Goal: Task Accomplishment & Management: Use online tool/utility

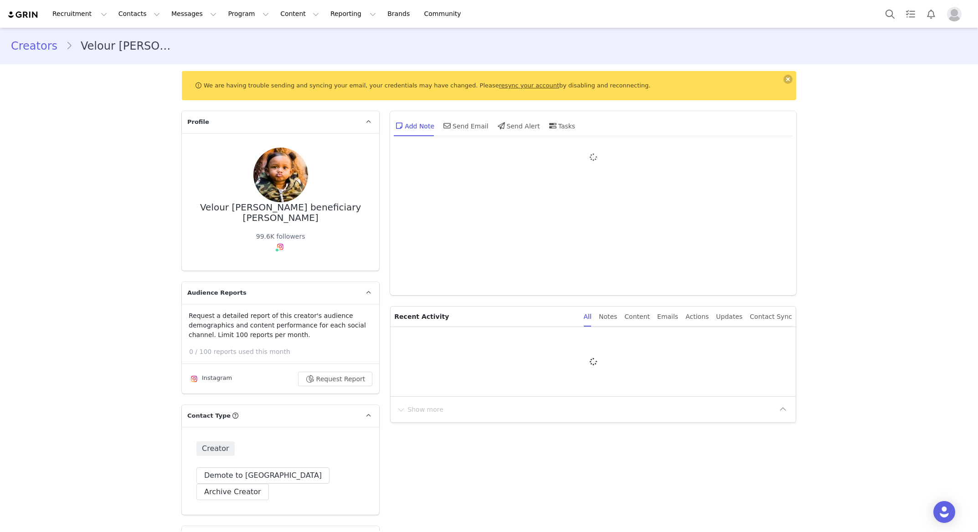
type input "+1 ([GEOGRAPHIC_DATA])"
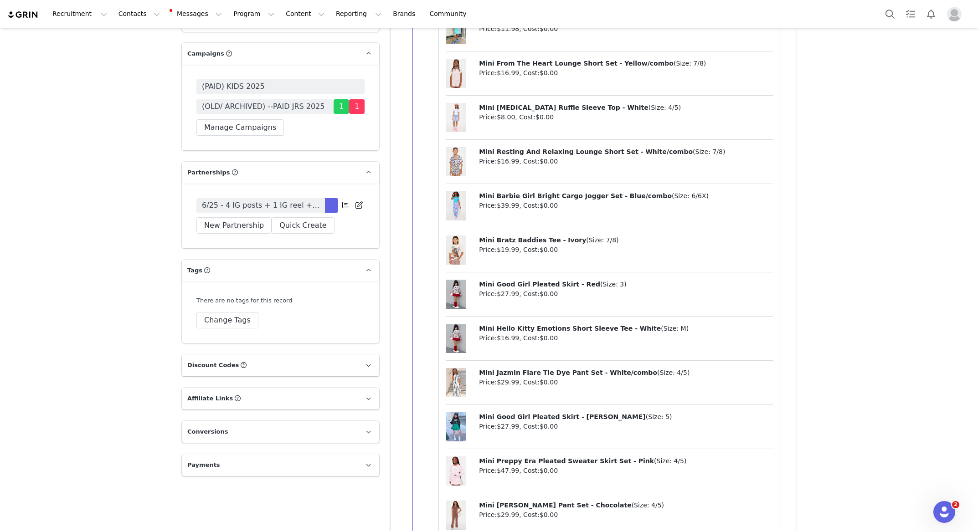
scroll to position [2064, 0]
click at [346, 201] on icon at bounding box center [345, 204] width 7 height 7
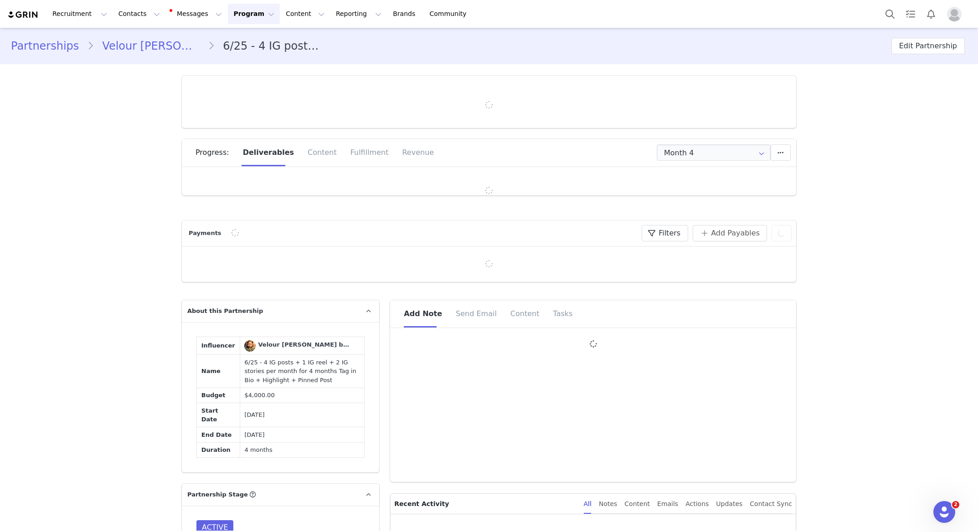
type input "+1 ([GEOGRAPHIC_DATA])"
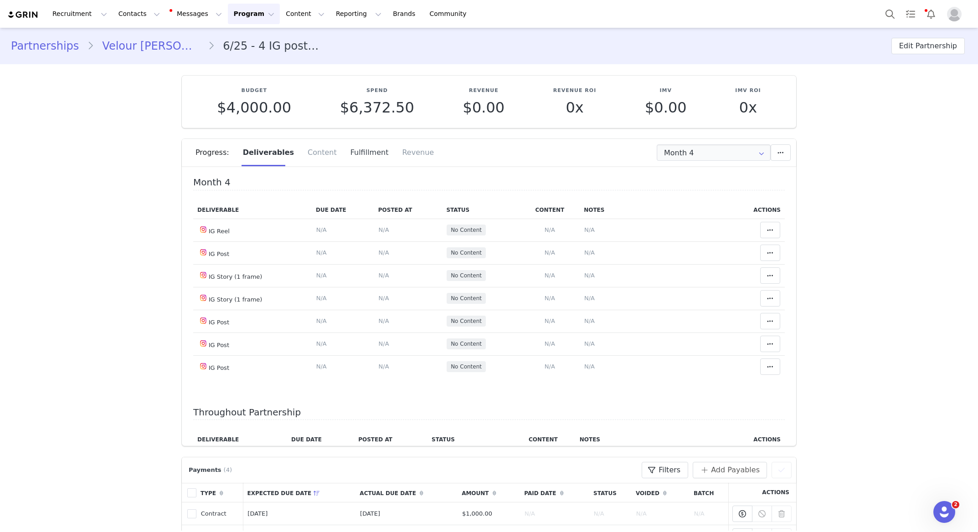
click at [358, 154] on div "Fulfillment" at bounding box center [370, 152] width 52 height 27
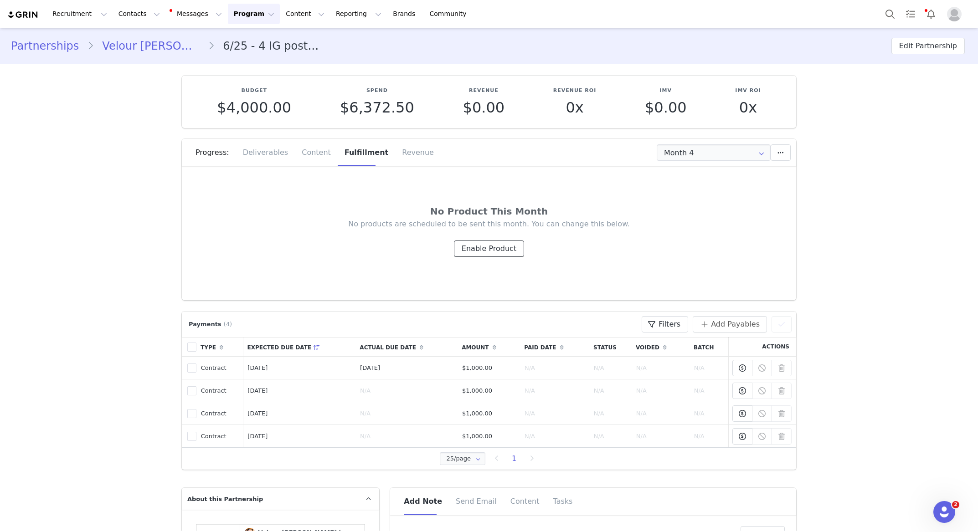
click at [478, 242] on button "Enable Product" at bounding box center [489, 249] width 70 height 16
click at [484, 251] on button "Enable Product" at bounding box center [489, 249] width 70 height 16
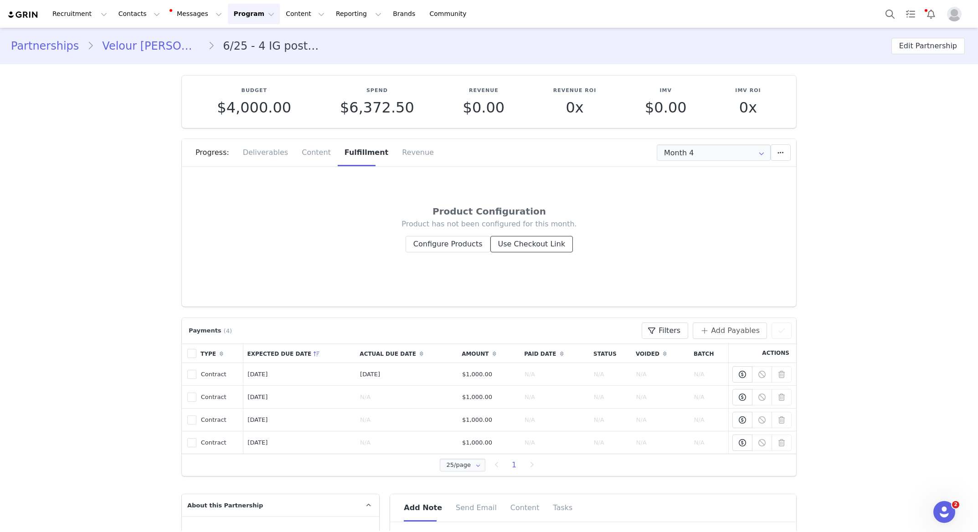
click at [528, 245] on button "Use Checkout Link" at bounding box center [531, 244] width 83 height 16
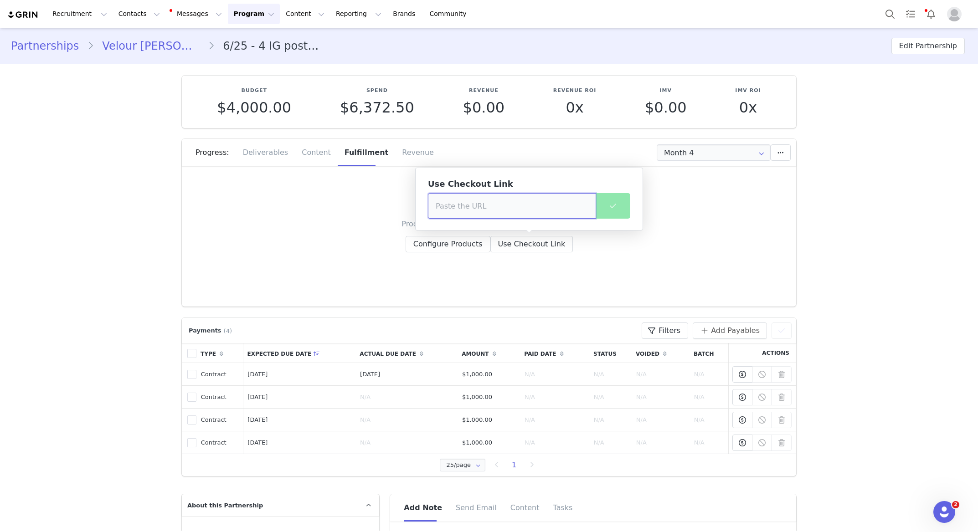
click at [463, 207] on input at bounding box center [512, 206] width 168 height 26
paste input "[PERSON_NAME]' [PERSON_NAME] vibes in @FashionNova 😍"
type input "[PERSON_NAME]' [PERSON_NAME] vibes in @FashionNova 😍"
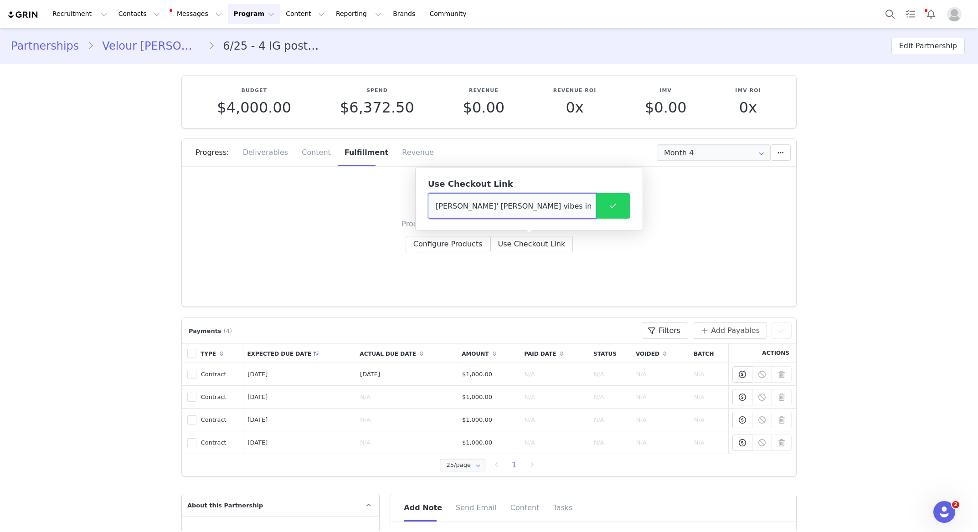
click at [580, 206] on input "[PERSON_NAME]' [PERSON_NAME] vibes in @FashionNova 😍" at bounding box center [512, 206] width 168 height 26
paste input "[URL][DOMAIN_NAME]"
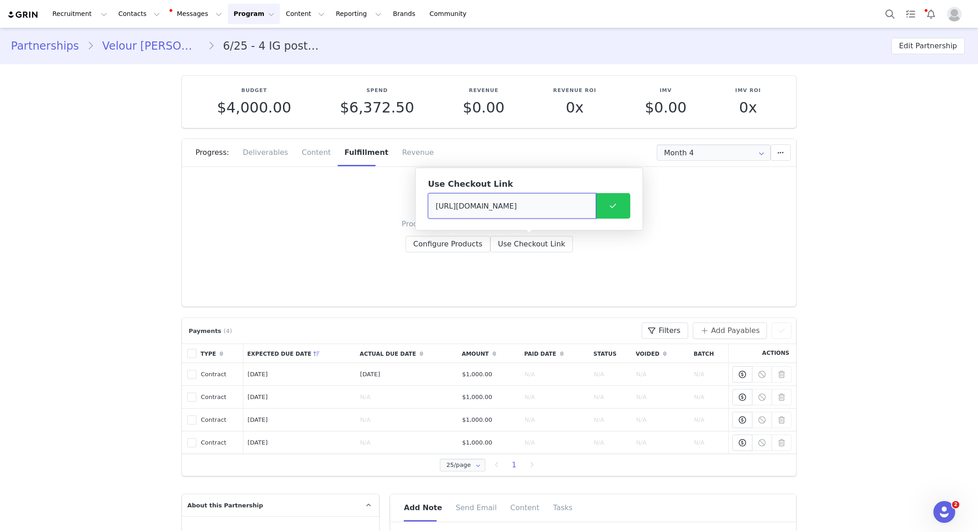
type input "[URL][DOMAIN_NAME]"
click at [623, 209] on button at bounding box center [613, 206] width 35 height 26
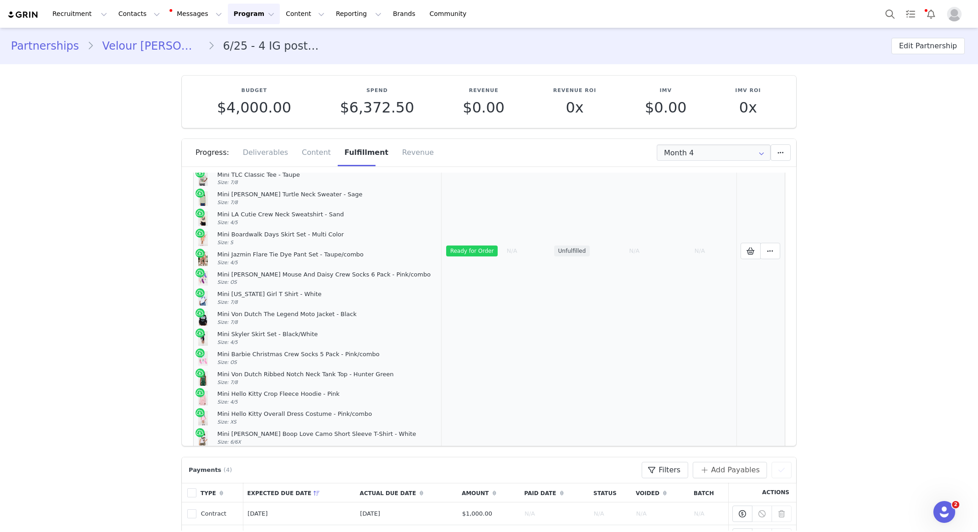
scroll to position [346, 0]
click at [749, 247] on icon at bounding box center [750, 250] width 8 height 7
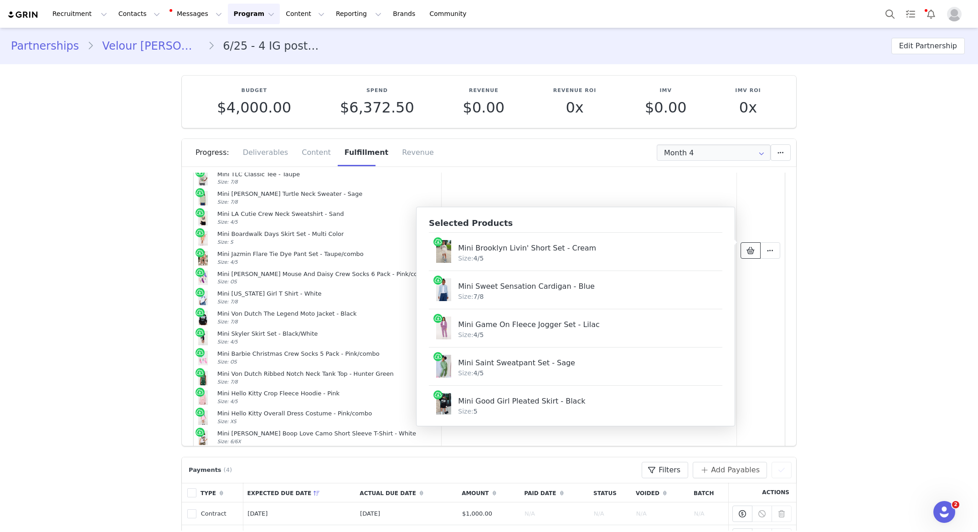
scroll to position [1350, 0]
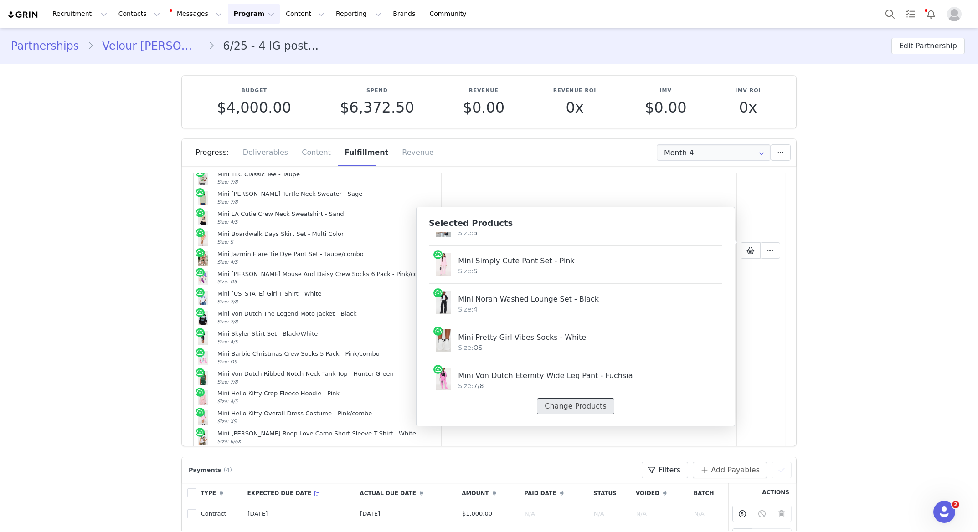
click at [580, 406] on button "Change Products" at bounding box center [575, 406] width 77 height 16
select select "24673151"
select select "27855818"
select select "26605890"
select select "26755696"
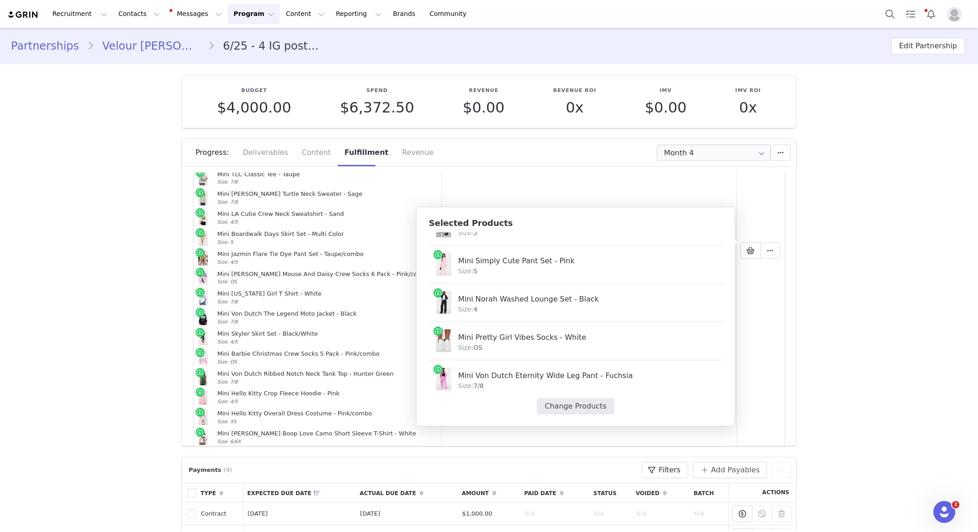
select select "26327714"
select select "24673157"
select select "26749632"
select select "27461109"
select select "26676782"
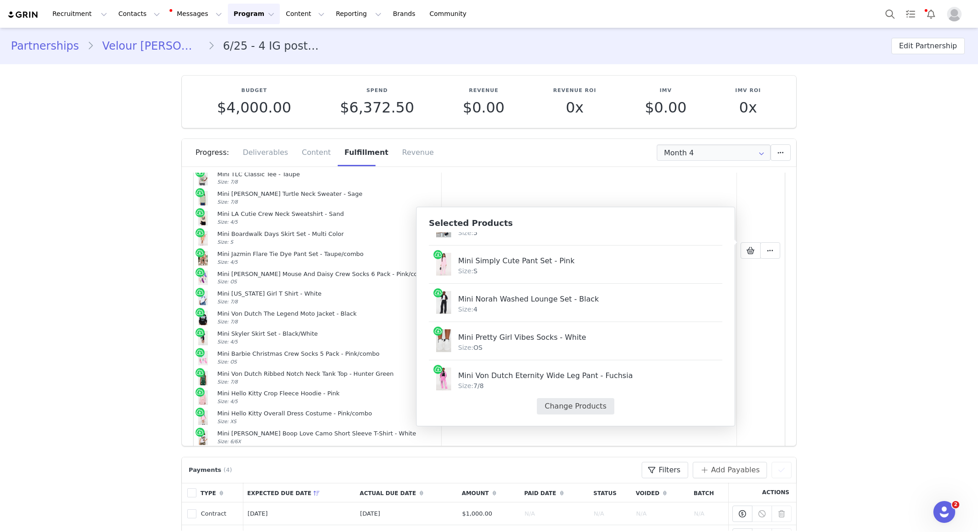
select select "27425732"
select select "19636662"
select select "24045967"
select select "24045981"
select select "27150366"
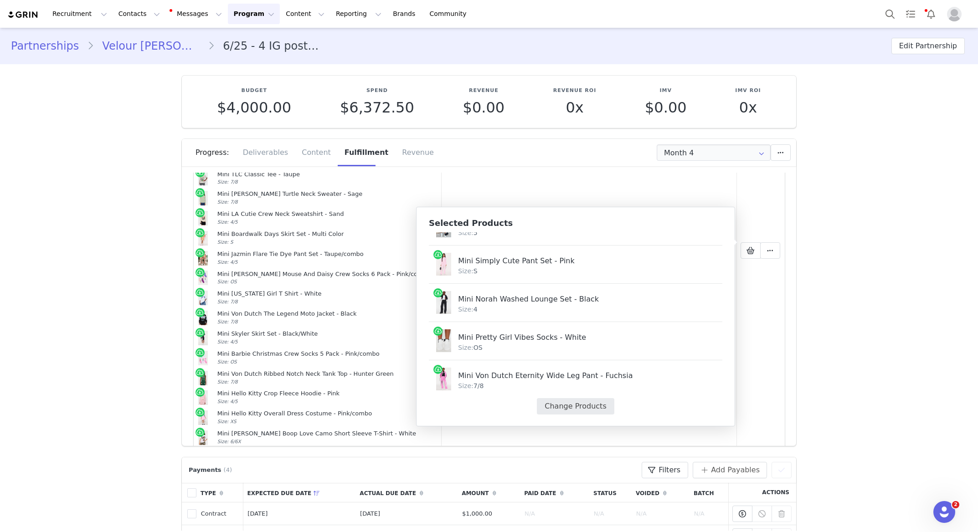
select select "26876423"
select select "27425712"
select select "26763836"
select select "25285894"
select select "27762366"
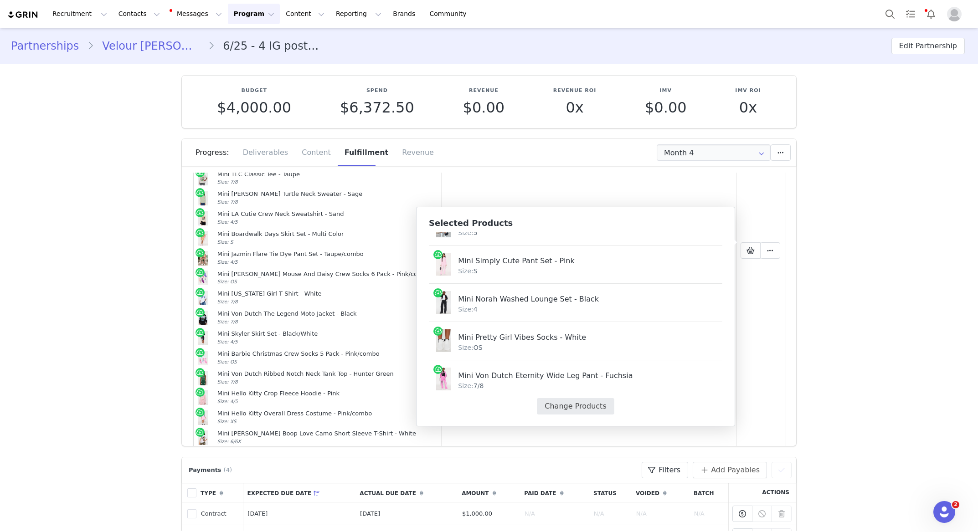
select select "19552214"
select select "28123025"
select select "27861383"
select select "26276154"
select select "27151975"
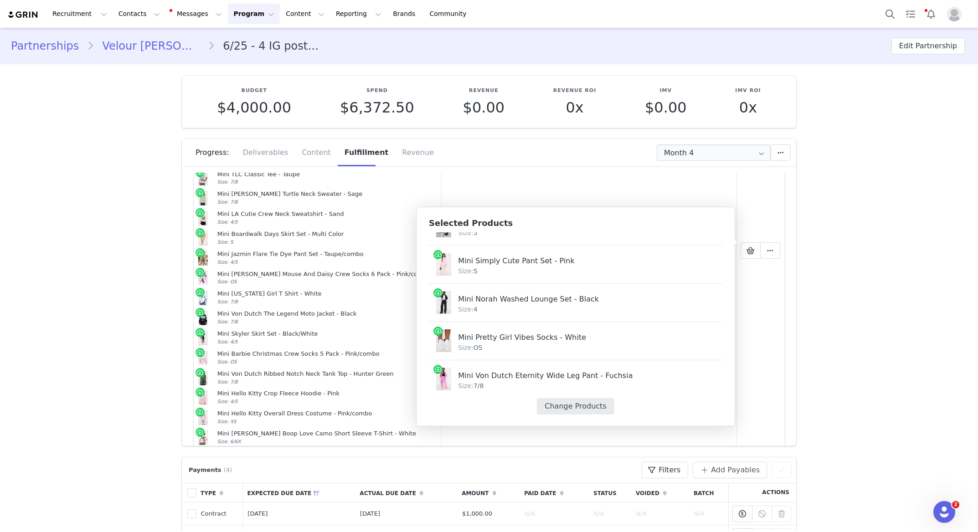
select select "27454142"
select select "26169462"
select select "23567256"
select select "27966926"
select select "27018614"
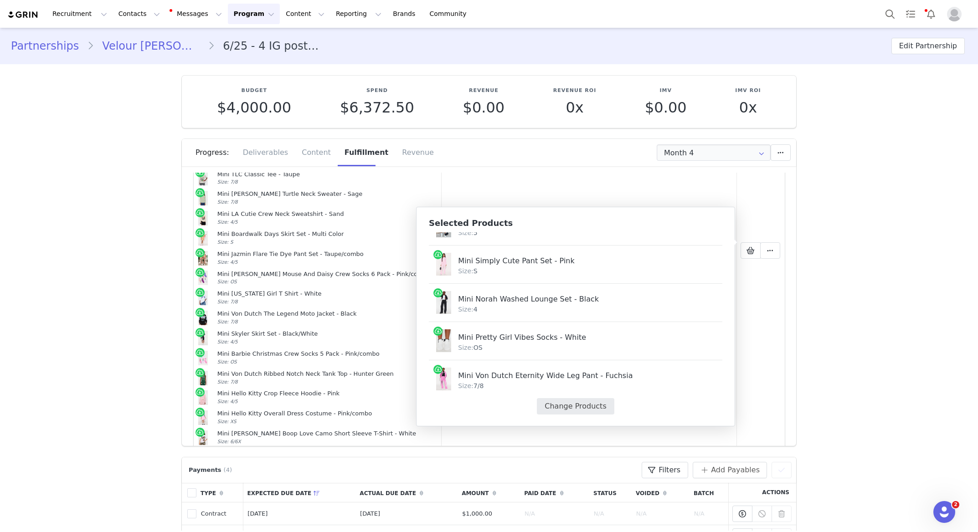
select select "25042737"
select select "23077679"
select select "27151689"
select select "27151199"
select select "23369638"
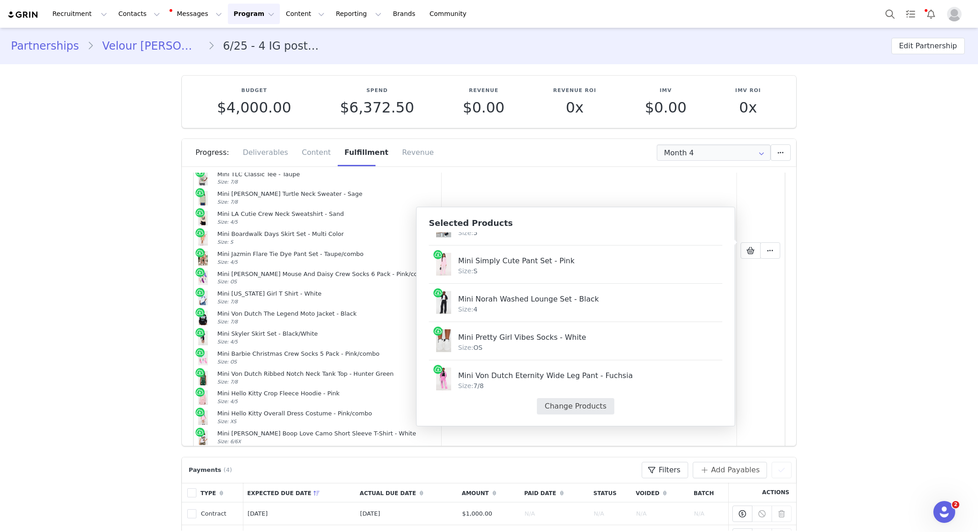
select select "6166187"
select select "27803108"
select select "23077721"
select select "27283007"
select select "26258457"
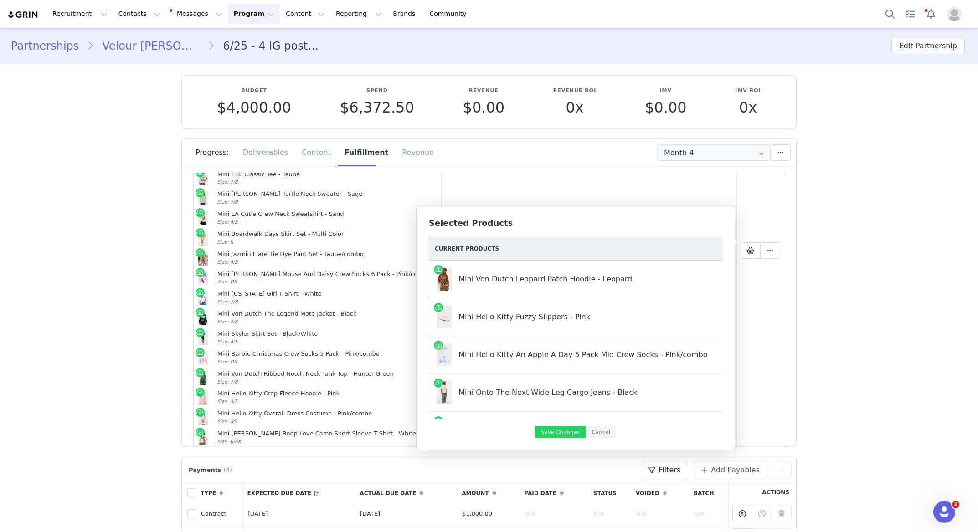
scroll to position [0, 114]
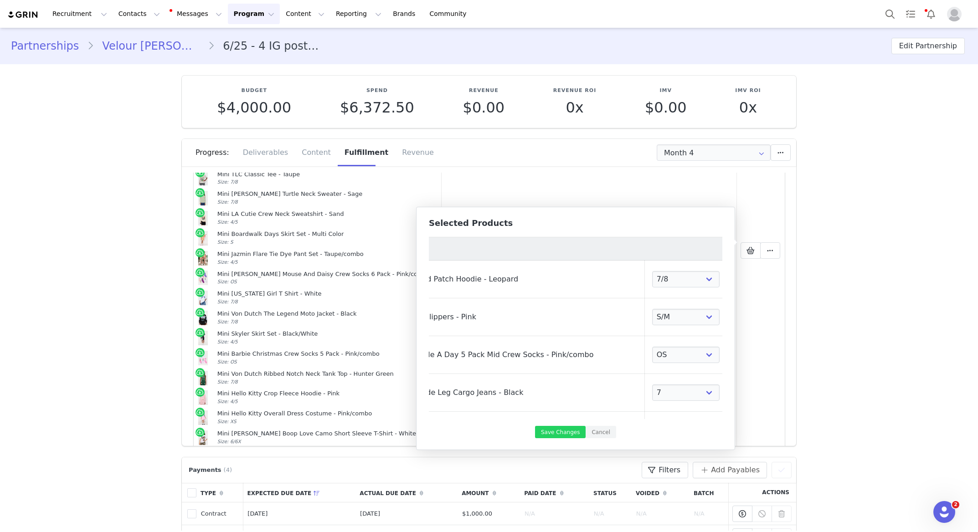
click at [735, 278] on link at bounding box center [739, 279] width 9 height 9
select select "27855818"
select select "26605890"
select select "26755696"
select select "26327714"
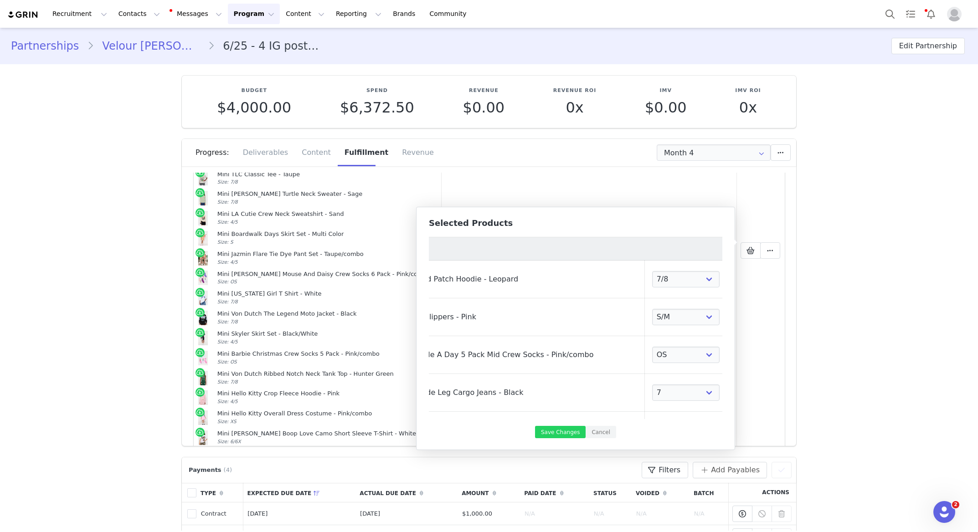
select select "24673157"
select select "26749632"
select select "27461109"
select select "26676782"
select select "27425732"
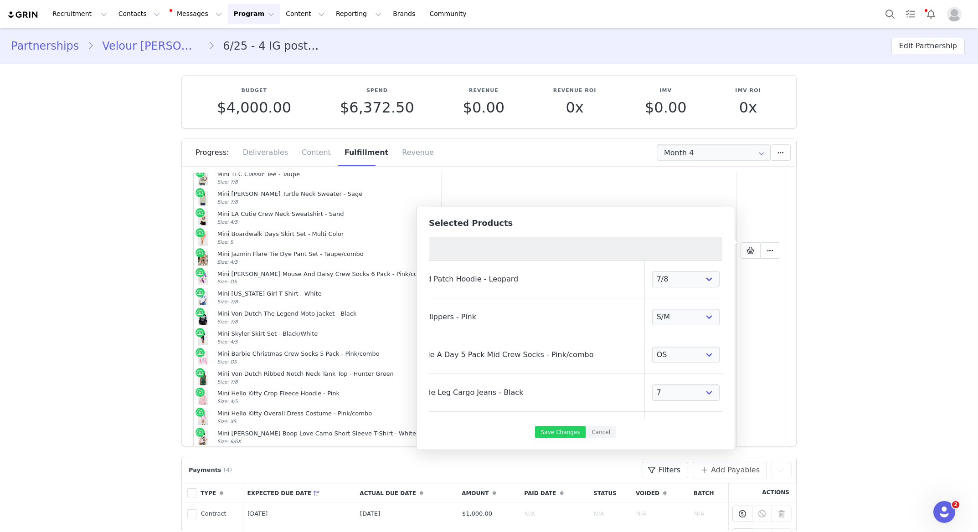
select select "19636662"
select select "24045967"
select select "24045981"
select select "27150366"
select select "26876423"
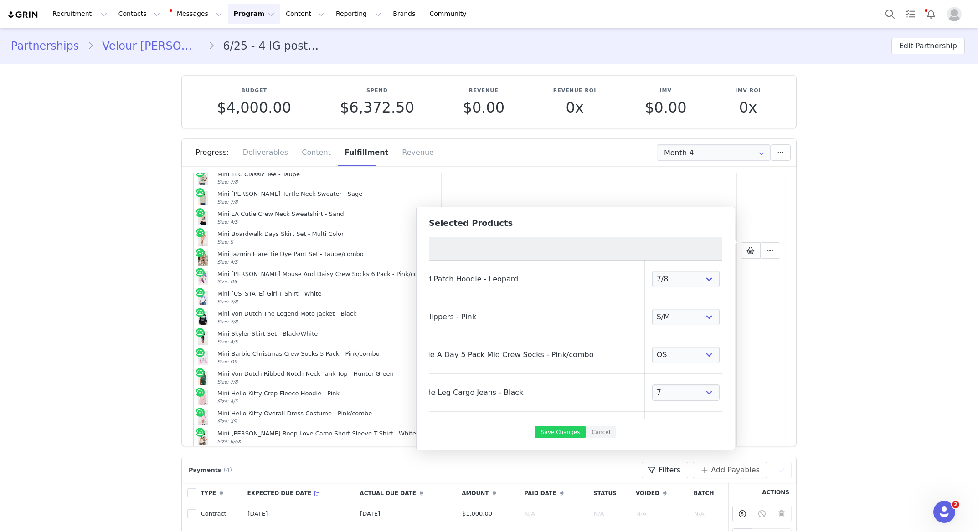
select select "27425712"
select select "26763836"
select select "25285894"
select select "27762366"
select select "19552214"
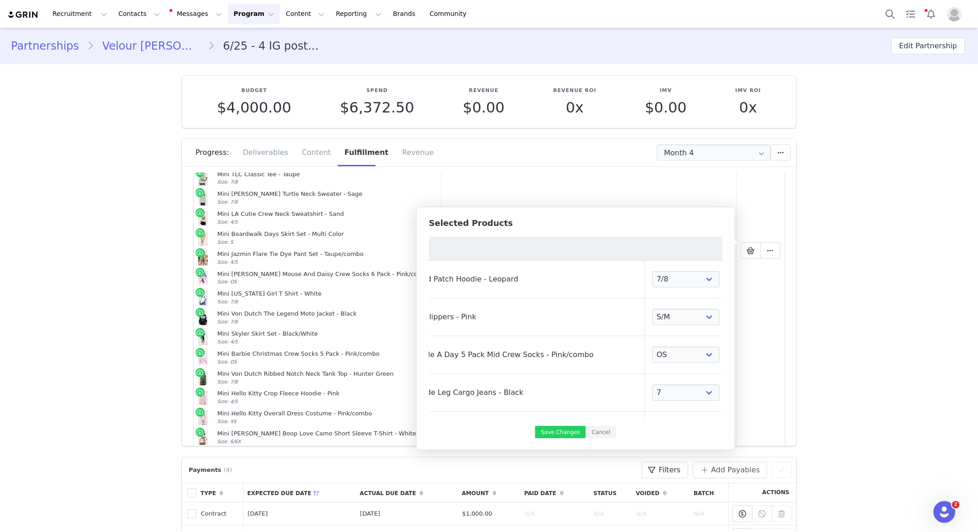
select select "28123025"
select select "27861383"
select select "26276154"
select select "27151975"
select select "27454142"
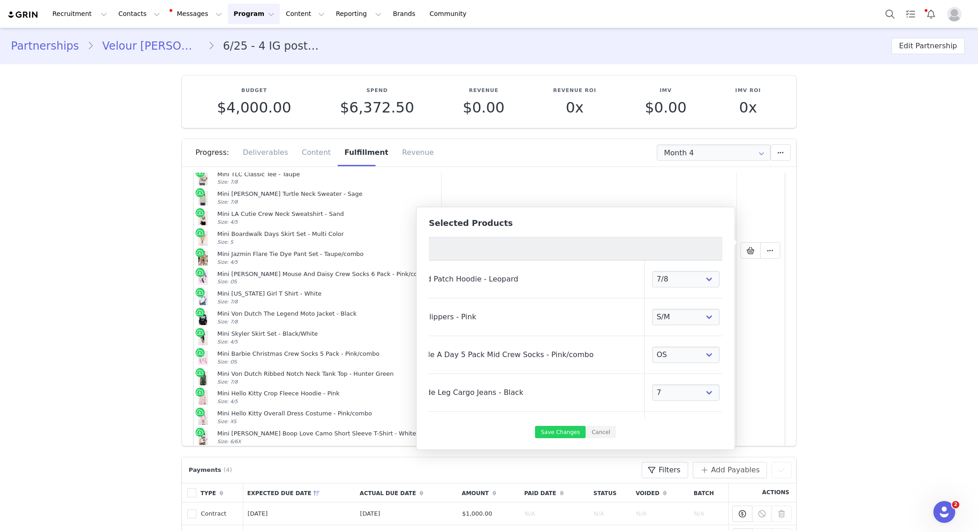
select select "26169462"
select select "23567256"
select select "27966926"
select select "27018614"
select select "25042737"
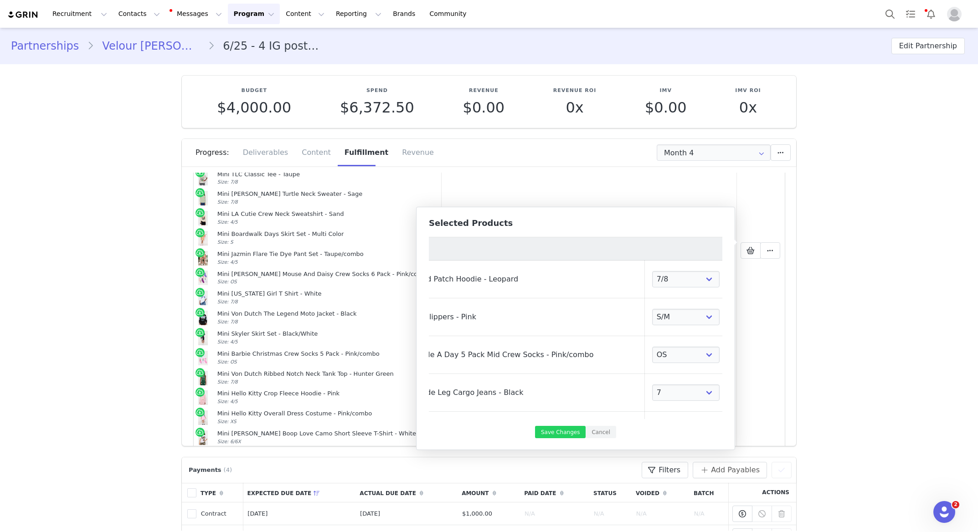
select select "23077679"
select select "27151689"
select select "27151199"
select select "23369638"
select select "6166187"
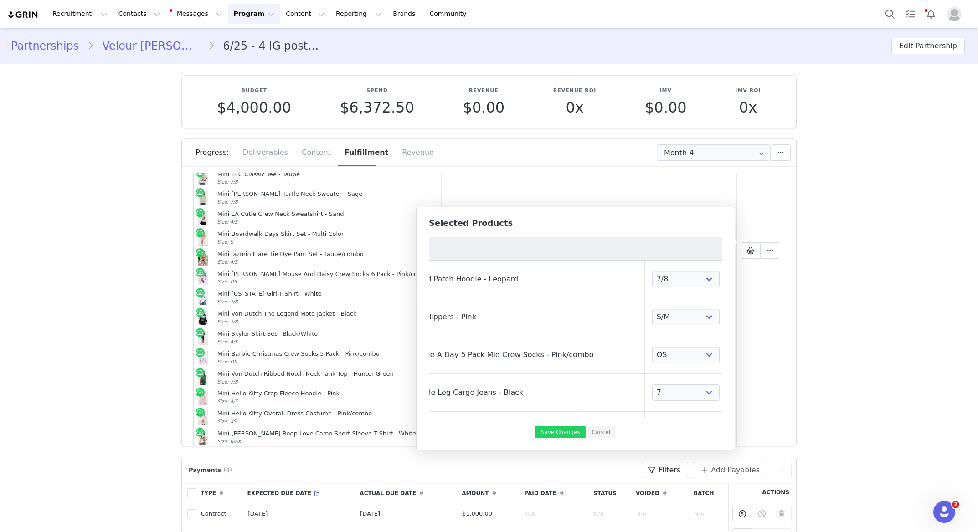
select select "27803108"
select select "23077721"
select select "27283007"
select select "26258457"
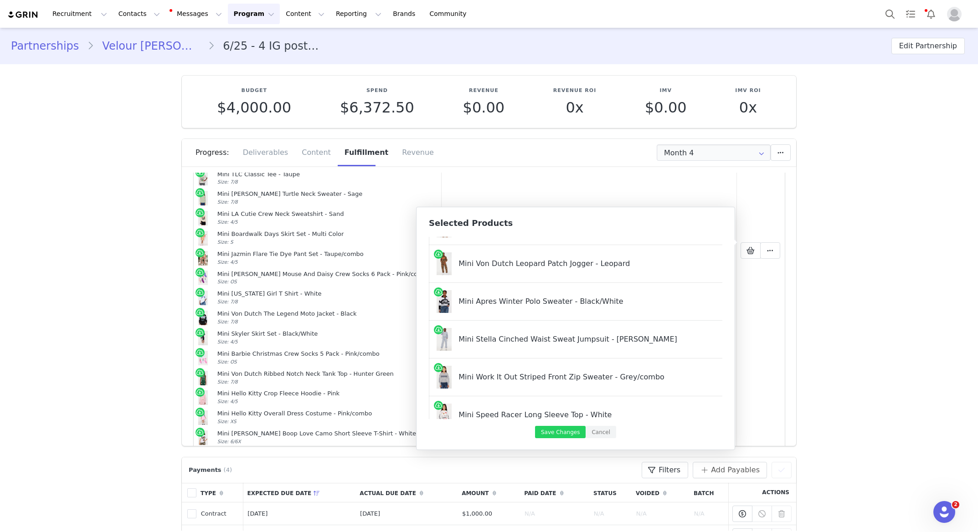
scroll to position [167, 114]
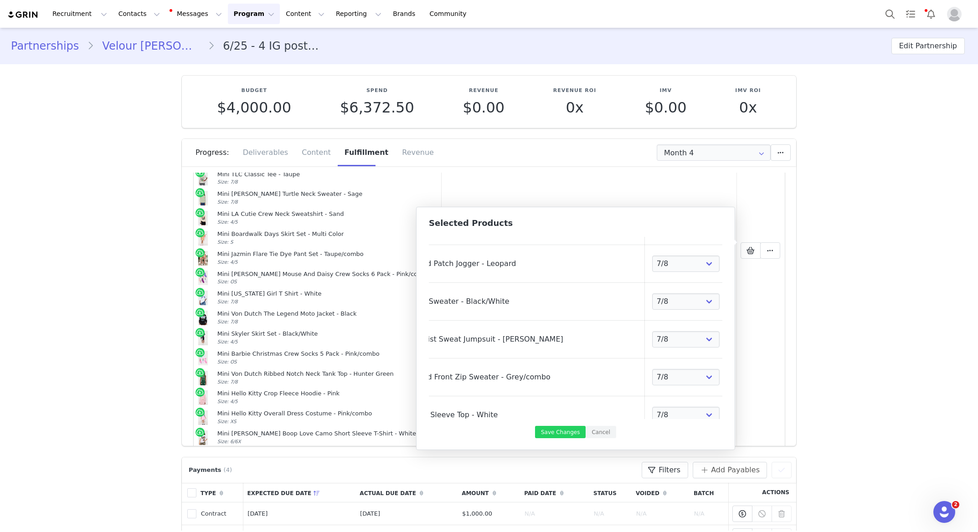
click at [735, 267] on link at bounding box center [739, 263] width 9 height 9
select select "26749632"
select select "27461109"
select select "26676782"
select select "27425732"
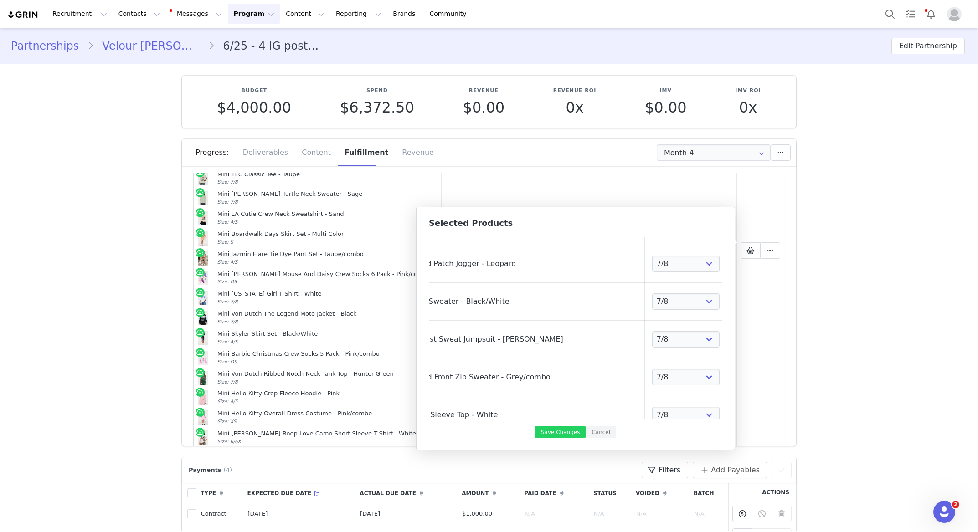
select select "19636662"
select select "24045967"
select select "24045981"
select select "27150366"
select select "26876423"
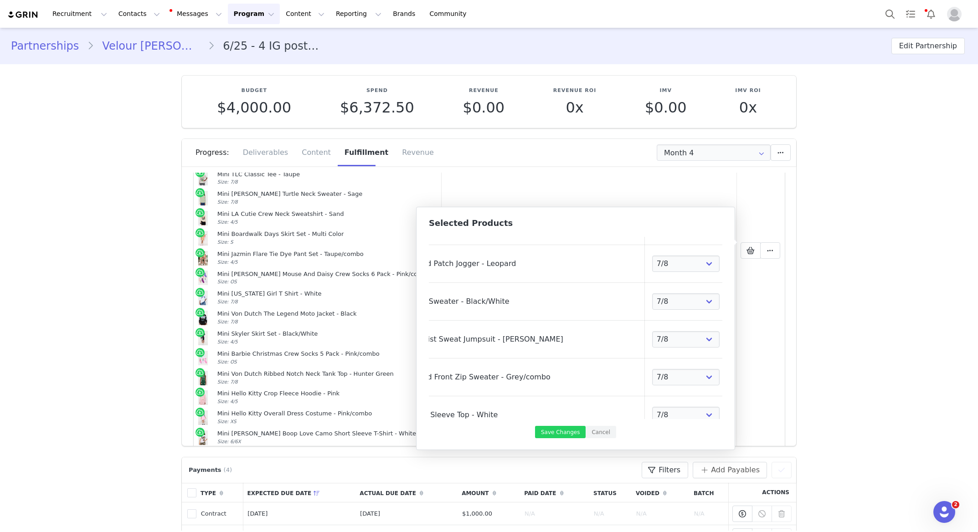
select select "27425712"
select select "26763836"
select select "25285894"
select select "27762366"
select select "19552214"
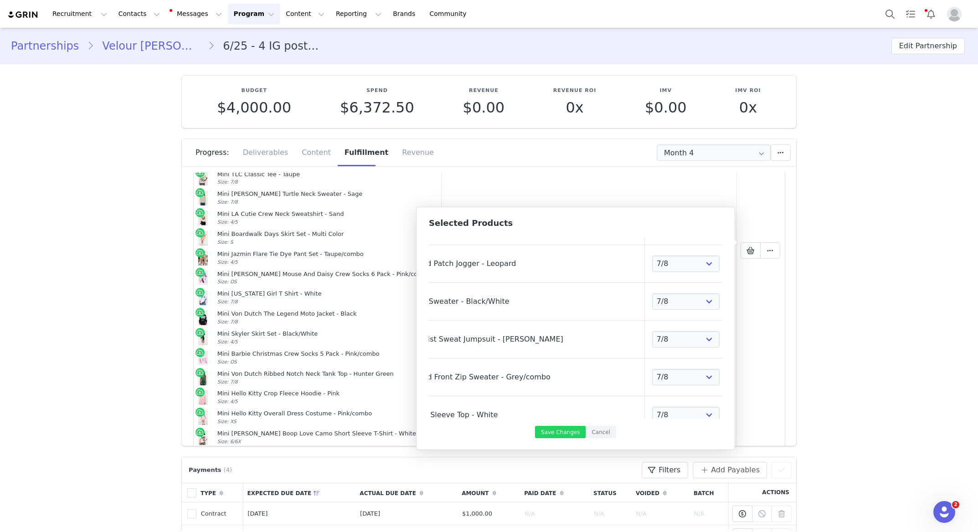
select select "28123025"
select select "27861383"
select select "26276154"
select select "27151975"
select select "27454142"
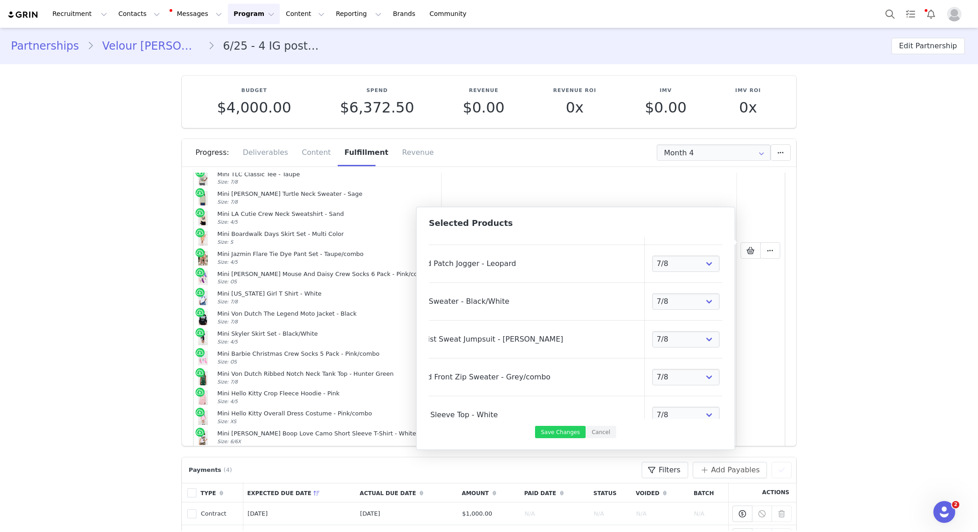
select select "26169462"
select select "23567256"
select select "27966926"
select select "27018614"
select select "25042737"
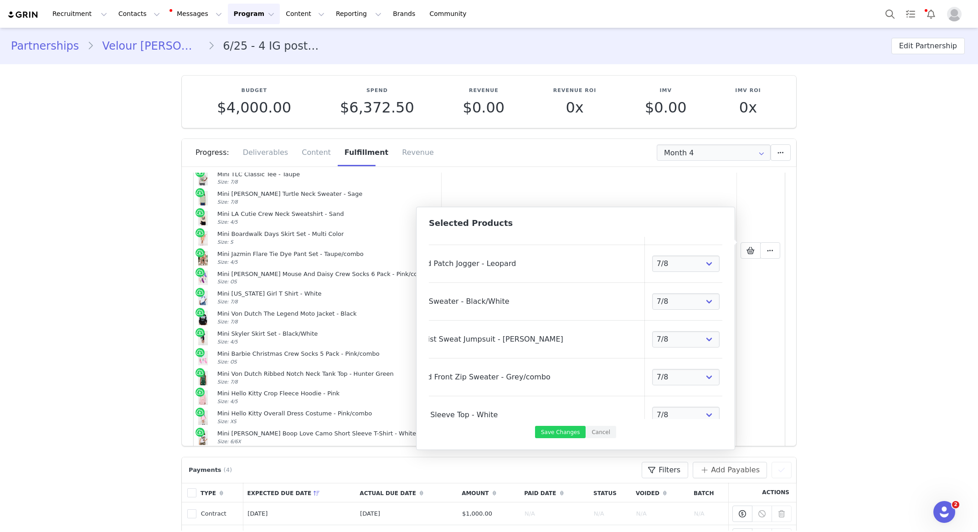
select select "23077679"
select select "27151689"
select select "27151199"
select select "23369638"
select select "6166187"
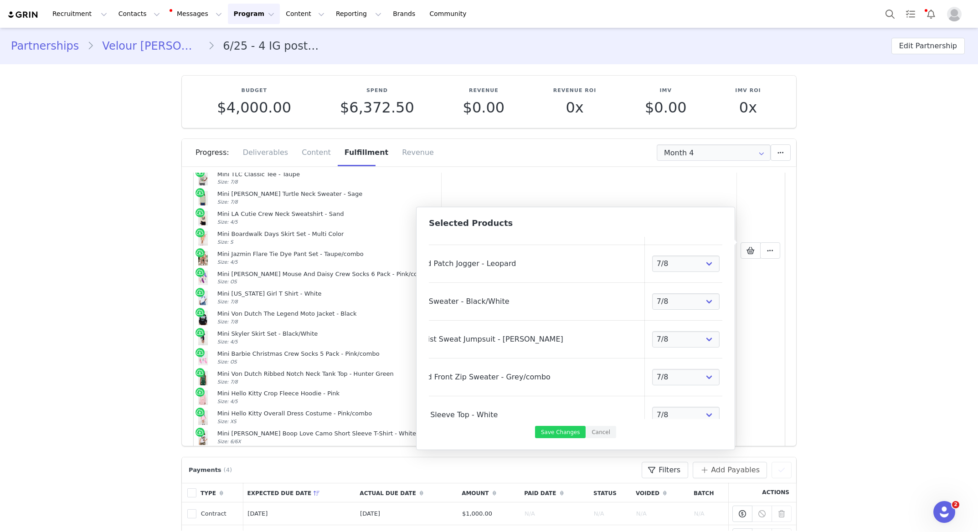
select select "27803108"
select select "23077721"
select select "27283007"
select select "26258457"
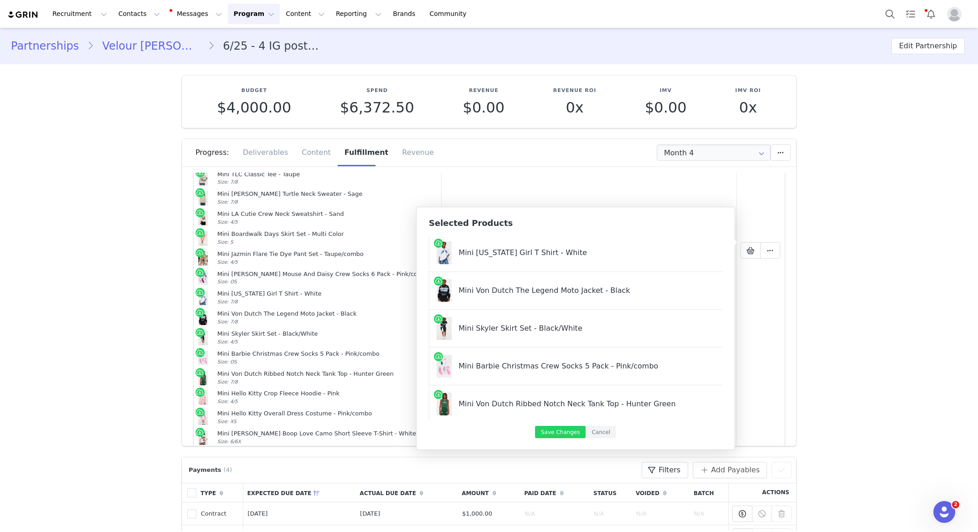
scroll to position [745, 114]
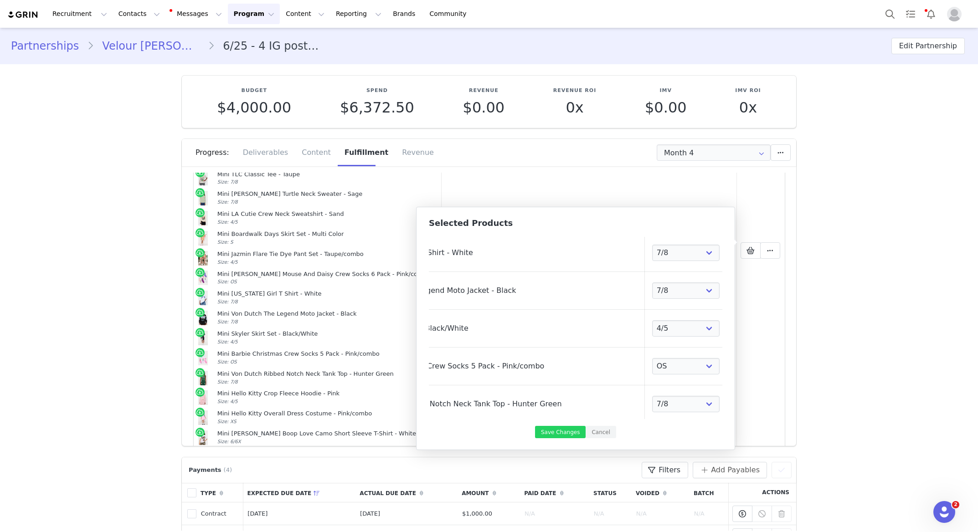
click at [735, 288] on link at bounding box center [739, 290] width 9 height 9
select select "27151975"
select select "27454142"
select select "26169462"
select select "23567256"
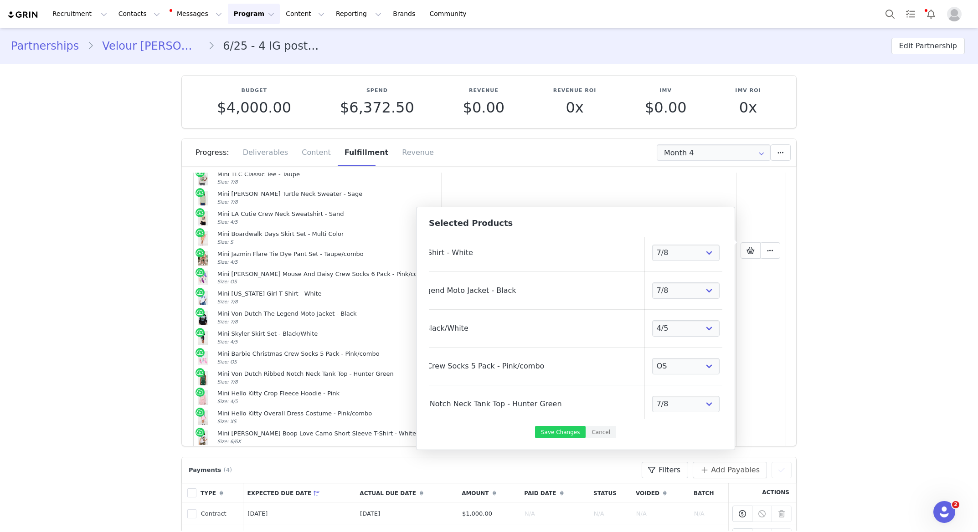
select select "27966926"
select select "27018614"
select select "25042737"
select select "23077679"
select select "27151689"
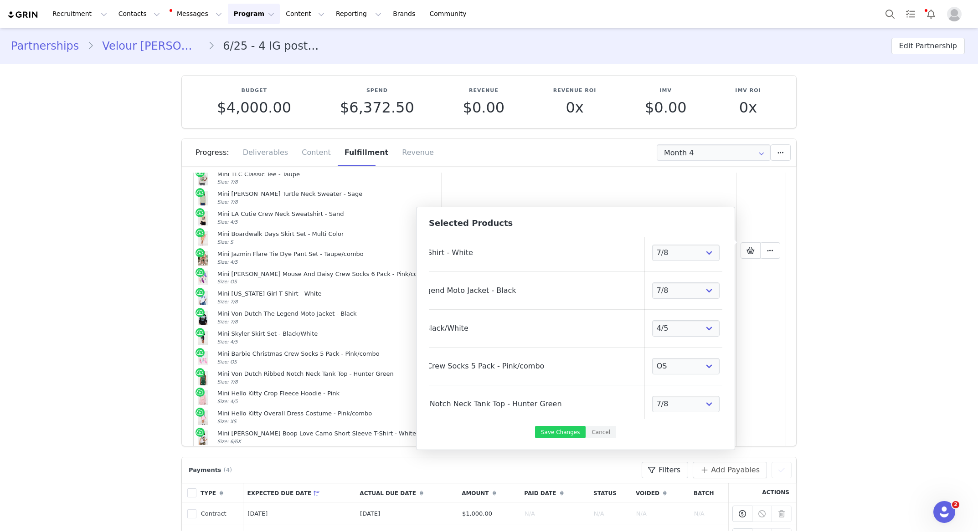
select select "27151199"
select select "23369638"
select select "6166187"
select select "27803108"
select select "23077721"
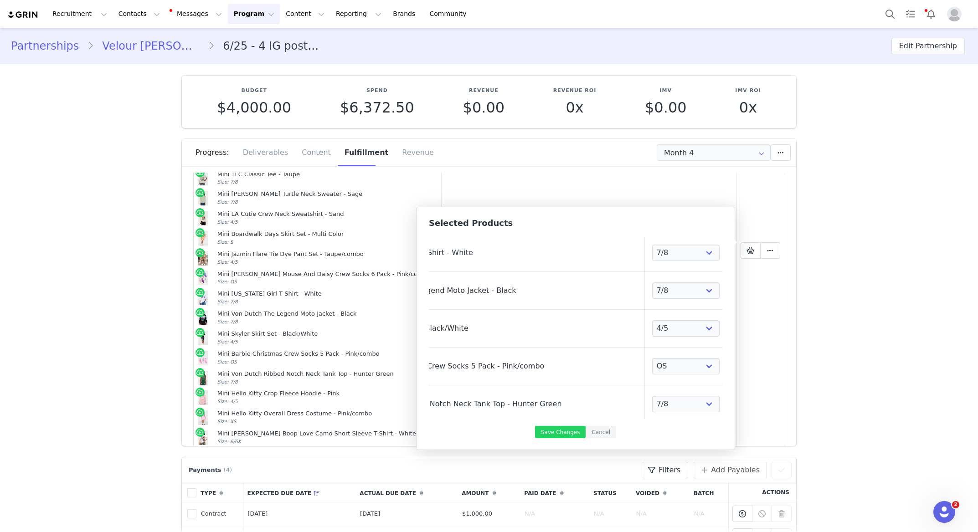
select select "27283007"
select select "26258457"
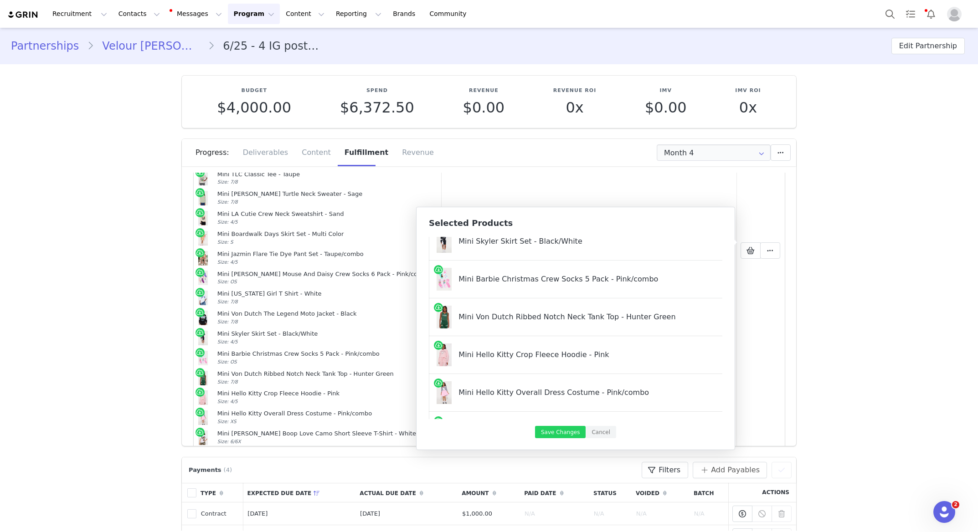
scroll to position [794, 114]
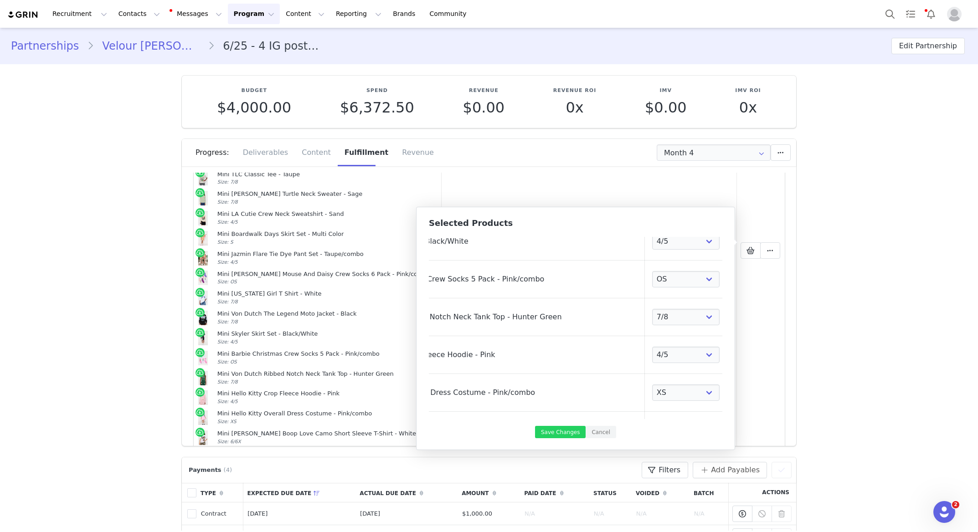
click at [735, 316] on link at bounding box center [739, 317] width 9 height 9
select select "23567256"
select select "27966926"
select select "27018614"
select select "25042737"
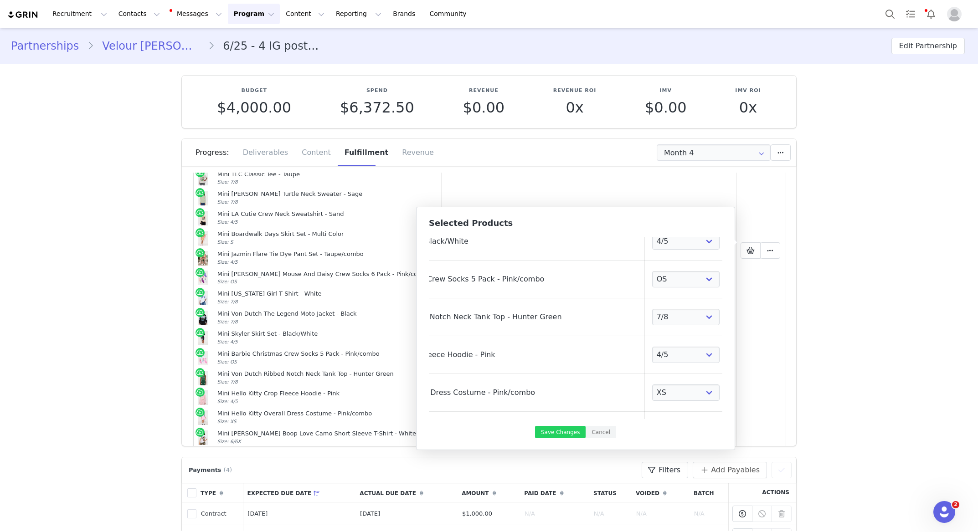
select select "23077679"
select select "27151689"
select select "27151199"
select select "23369638"
select select "6166187"
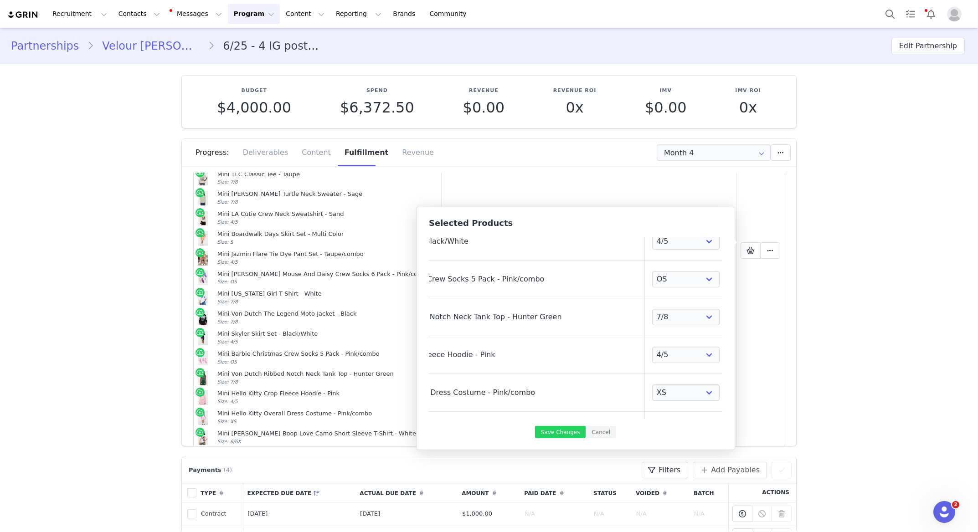
select select "27803108"
select select "23077721"
select select "27283007"
select select "26258457"
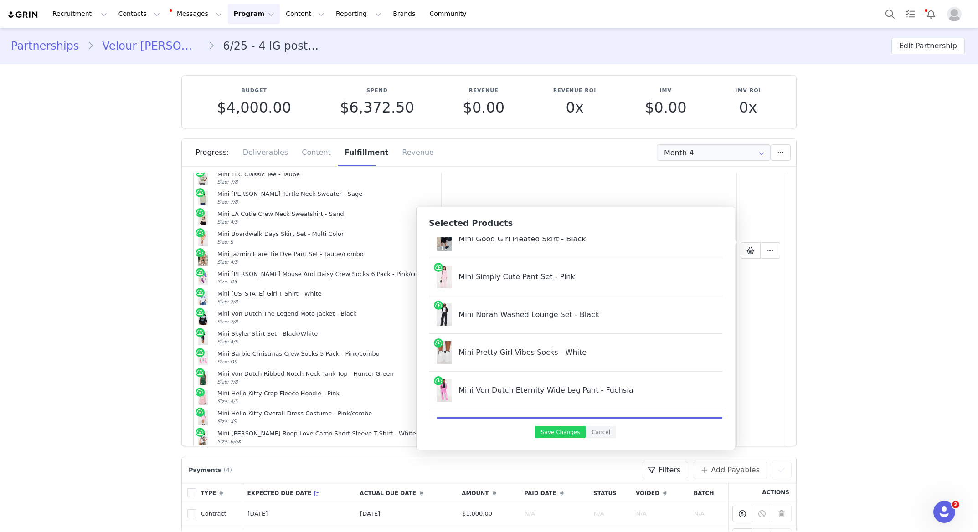
scroll to position [1197, 0]
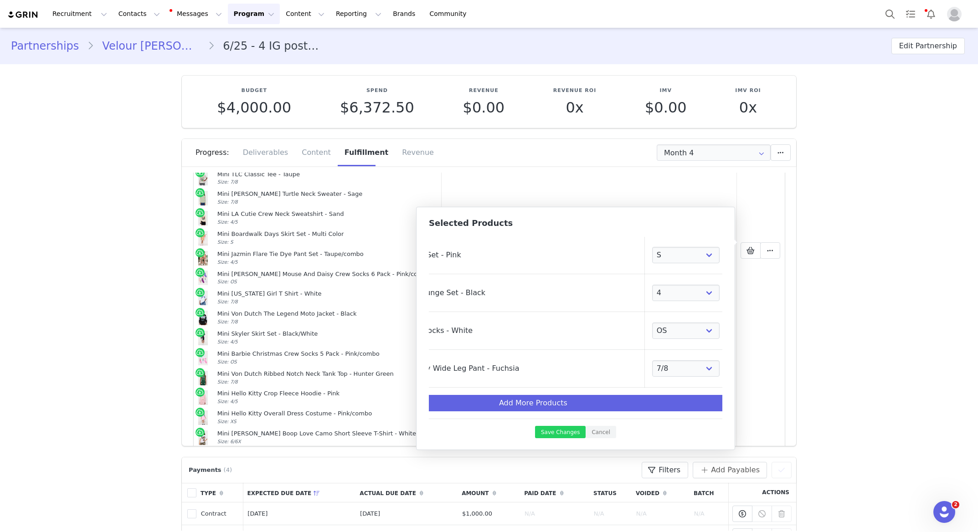
click at [735, 371] on link at bounding box center [739, 368] width 9 height 9
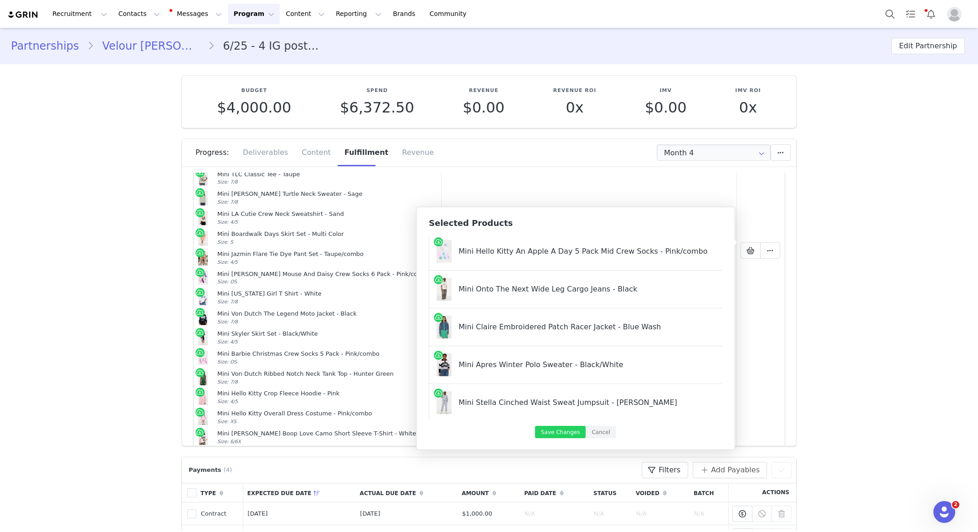
scroll to position [0, 0]
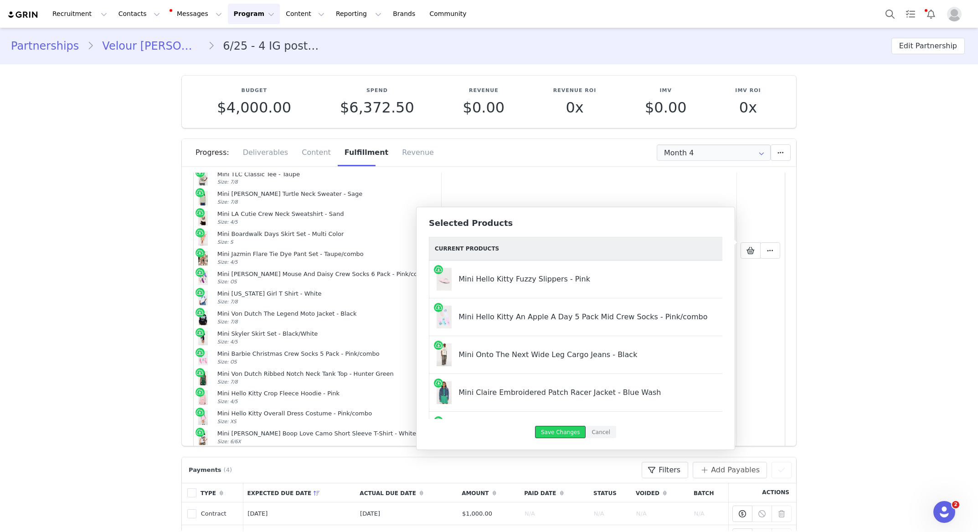
click at [553, 435] on button "Save Changes" at bounding box center [560, 432] width 51 height 12
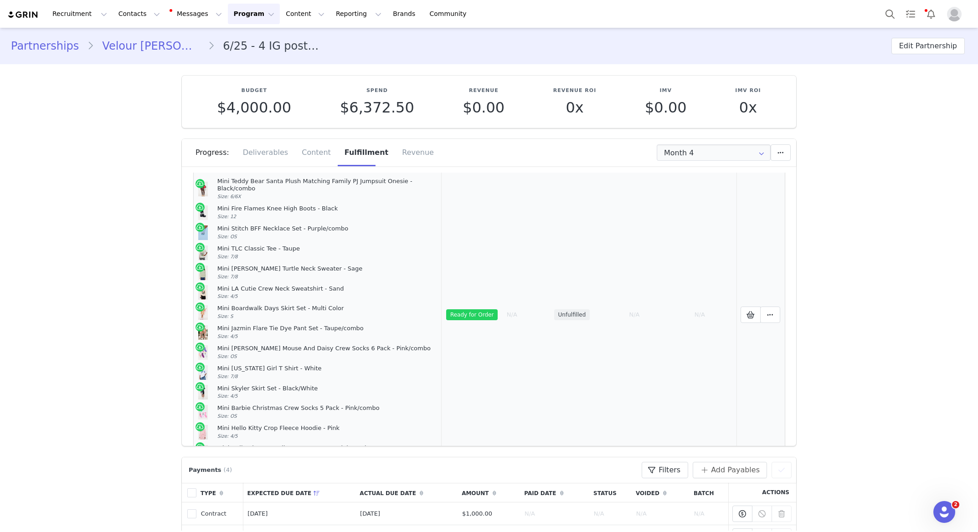
scroll to position [232, 0]
click at [773, 311] on icon at bounding box center [770, 314] width 6 height 7
click at [682, 314] on span "Create Shopify Order" at bounding box center [686, 318] width 84 height 9
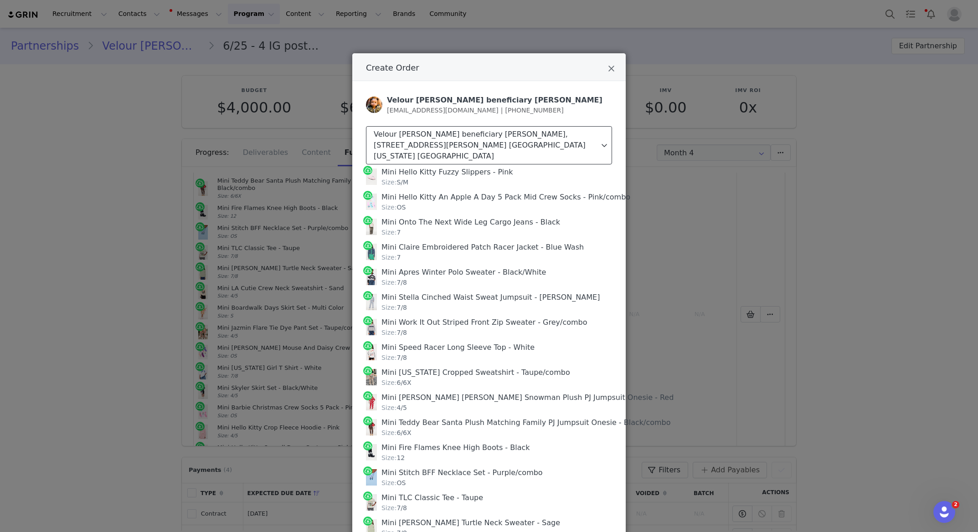
click at [508, 137] on div "Velour [PERSON_NAME] beneficiary [PERSON_NAME], [STREET_ADDRESS][PERSON_NAME] […" at bounding box center [487, 145] width 226 height 33
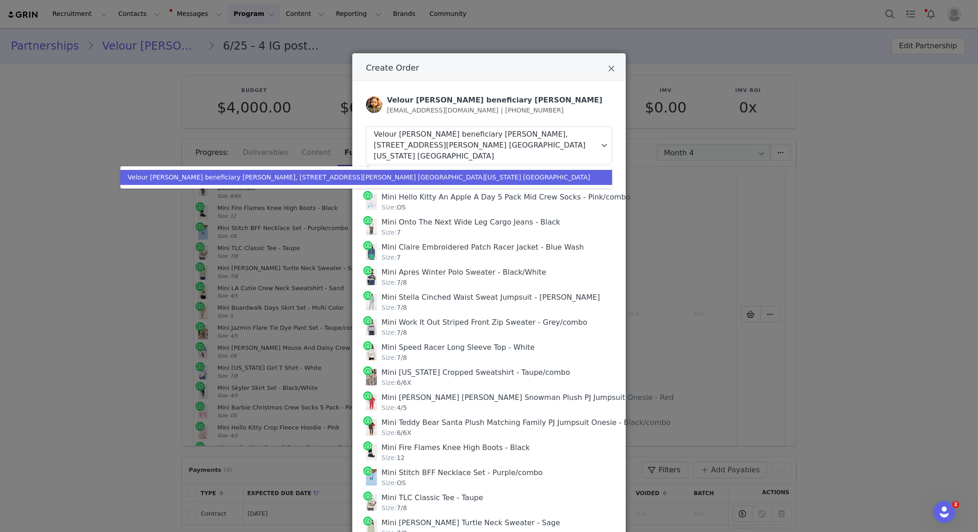
click at [504, 173] on div "Velour [PERSON_NAME] beneficiary [PERSON_NAME], [STREET_ADDRESS][PERSON_NAME] […" at bounding box center [359, 178] width 463 height 10
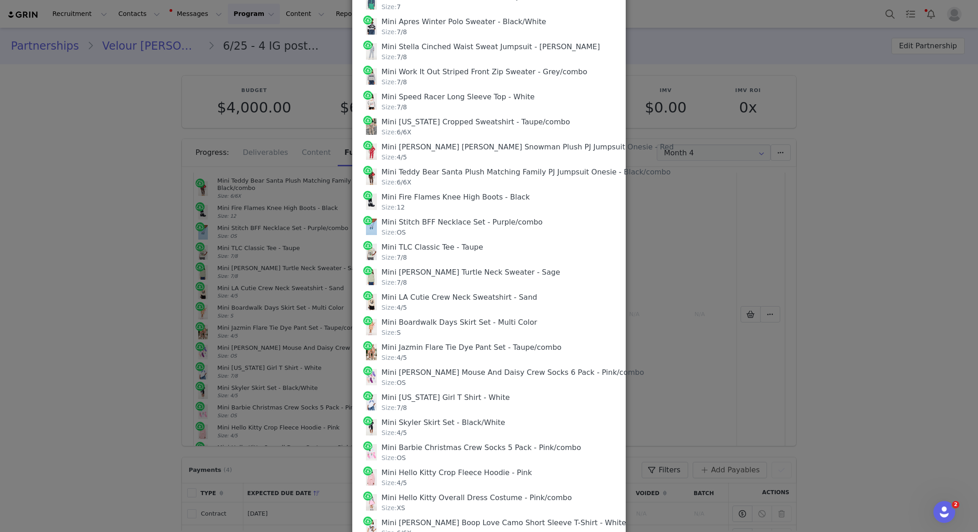
scroll to position [543, 0]
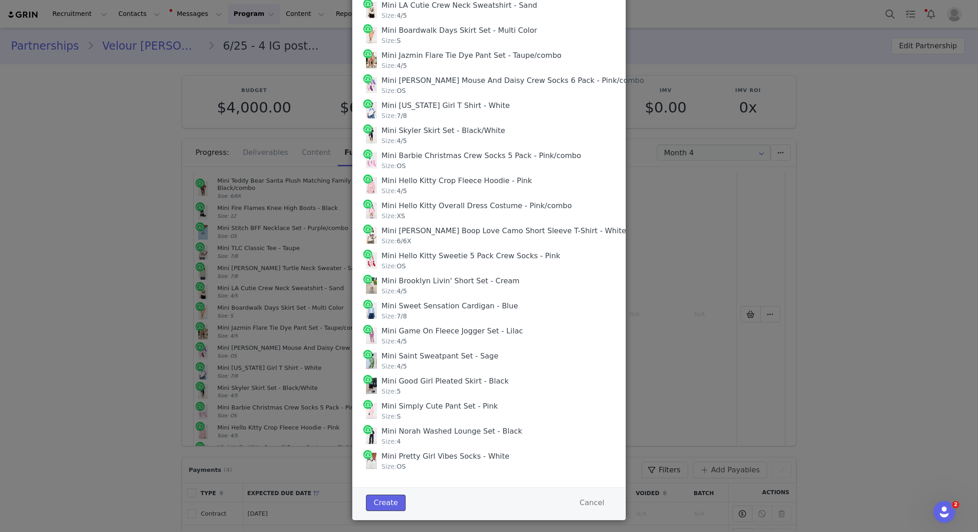
click at [391, 495] on button "Create" at bounding box center [386, 503] width 40 height 16
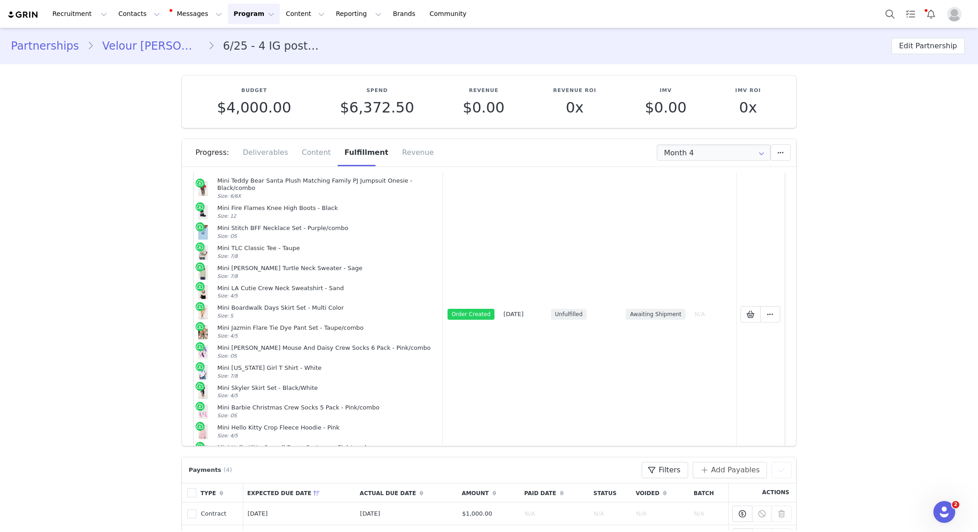
click at [154, 46] on link "Velour [PERSON_NAME] beneficiary [PERSON_NAME]" at bounding box center [151, 46] width 114 height 16
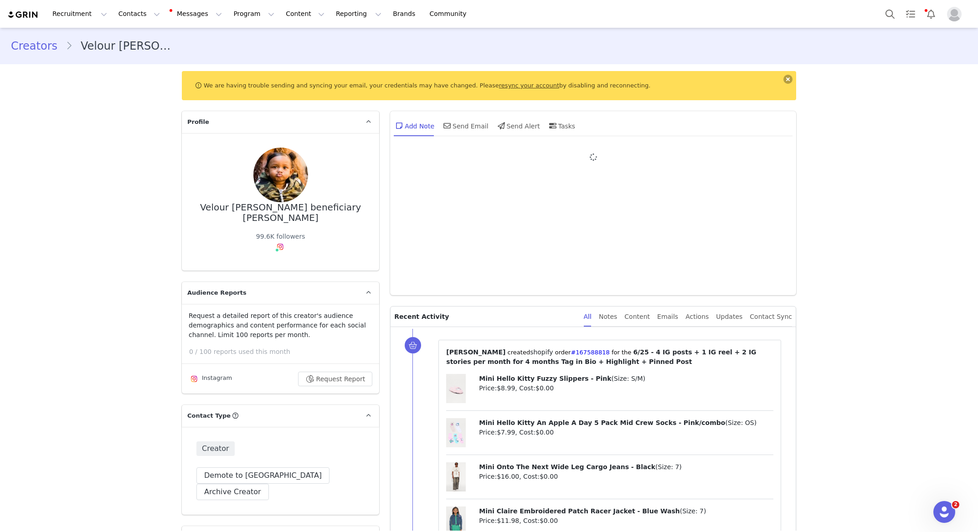
type input "+1 ([GEOGRAPHIC_DATA])"
click at [787, 80] on button at bounding box center [787, 79] width 9 height 9
